Goal: Navigation & Orientation: Find specific page/section

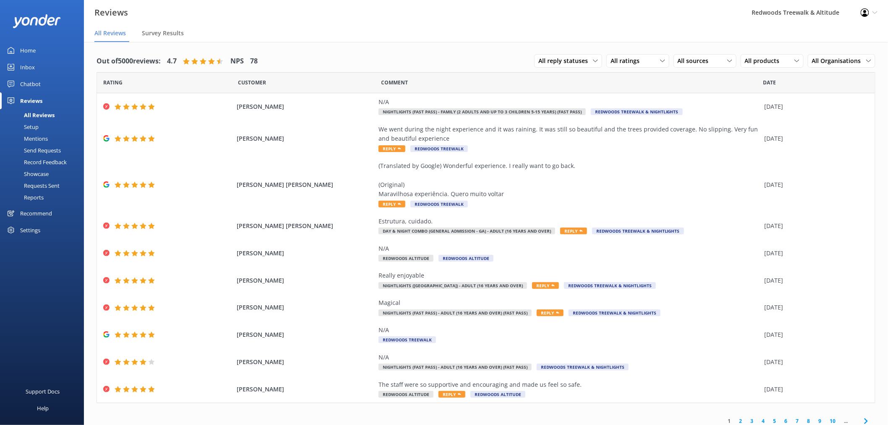
click at [34, 64] on div "Inbox" at bounding box center [27, 67] width 15 height 17
